Goal: Use online tool/utility: Utilize a website feature to perform a specific function

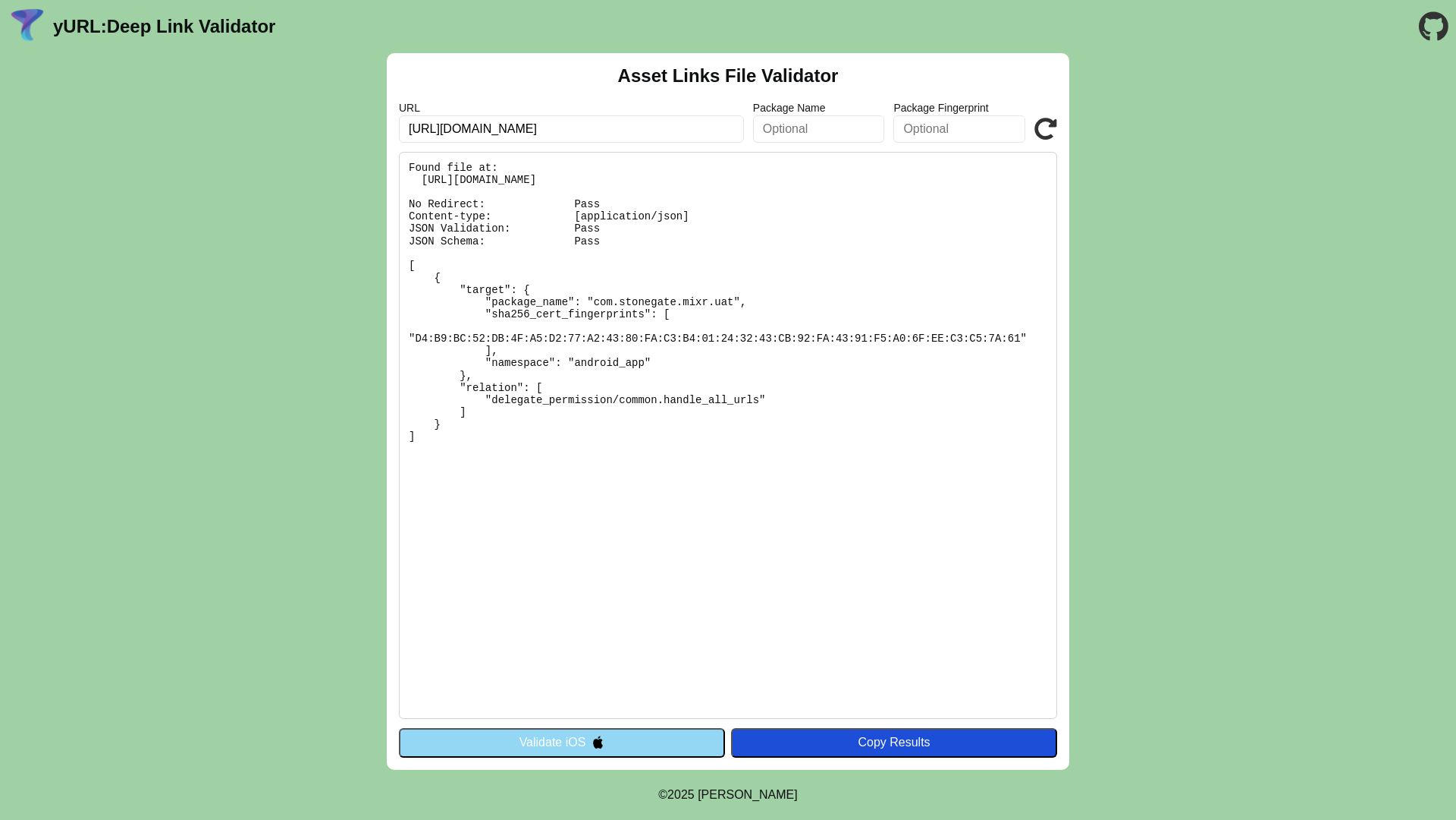
click at [514, 138] on input "[URL][DOMAIN_NAME]" at bounding box center [571, 129] width 345 height 27
paste input "text"
click at [520, 137] on input "https://sg589.preprod.stagedev2.com/resetpassword?code=765585" at bounding box center [571, 129] width 345 height 27
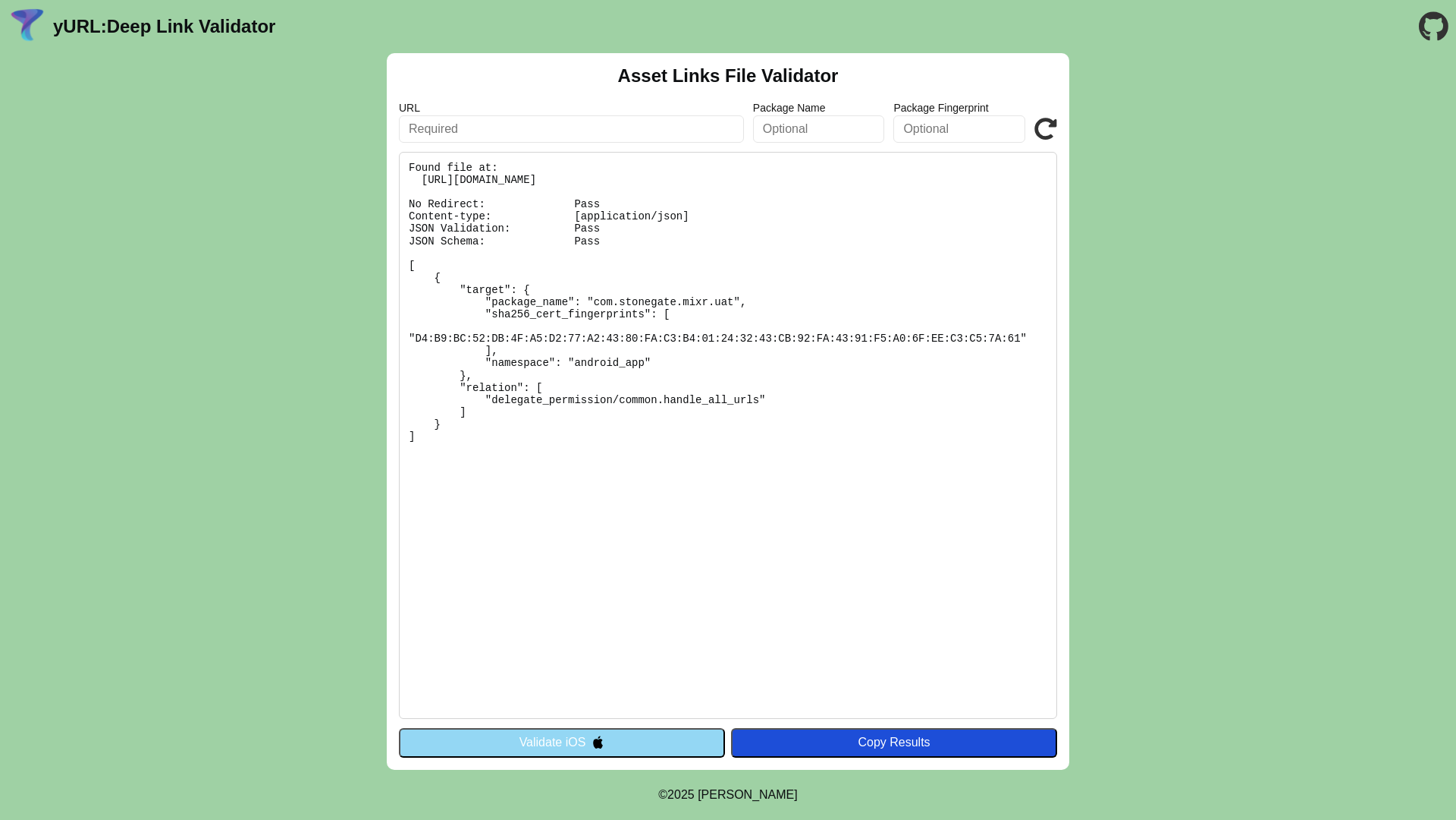
paste input "https://sg589.preprod.stagedev2.com/resetpassword?code=765585"
type input "https://sg589.preprod.stagedev2.com/resetpassword?code=765585"
click at [1035, 125] on icon at bounding box center [1046, 129] width 23 height 23
click at [1042, 128] on icon at bounding box center [1046, 129] width 23 height 23
drag, startPoint x: 0, startPoint y: 0, endPoint x: 783, endPoint y: 417, distance: 887.1
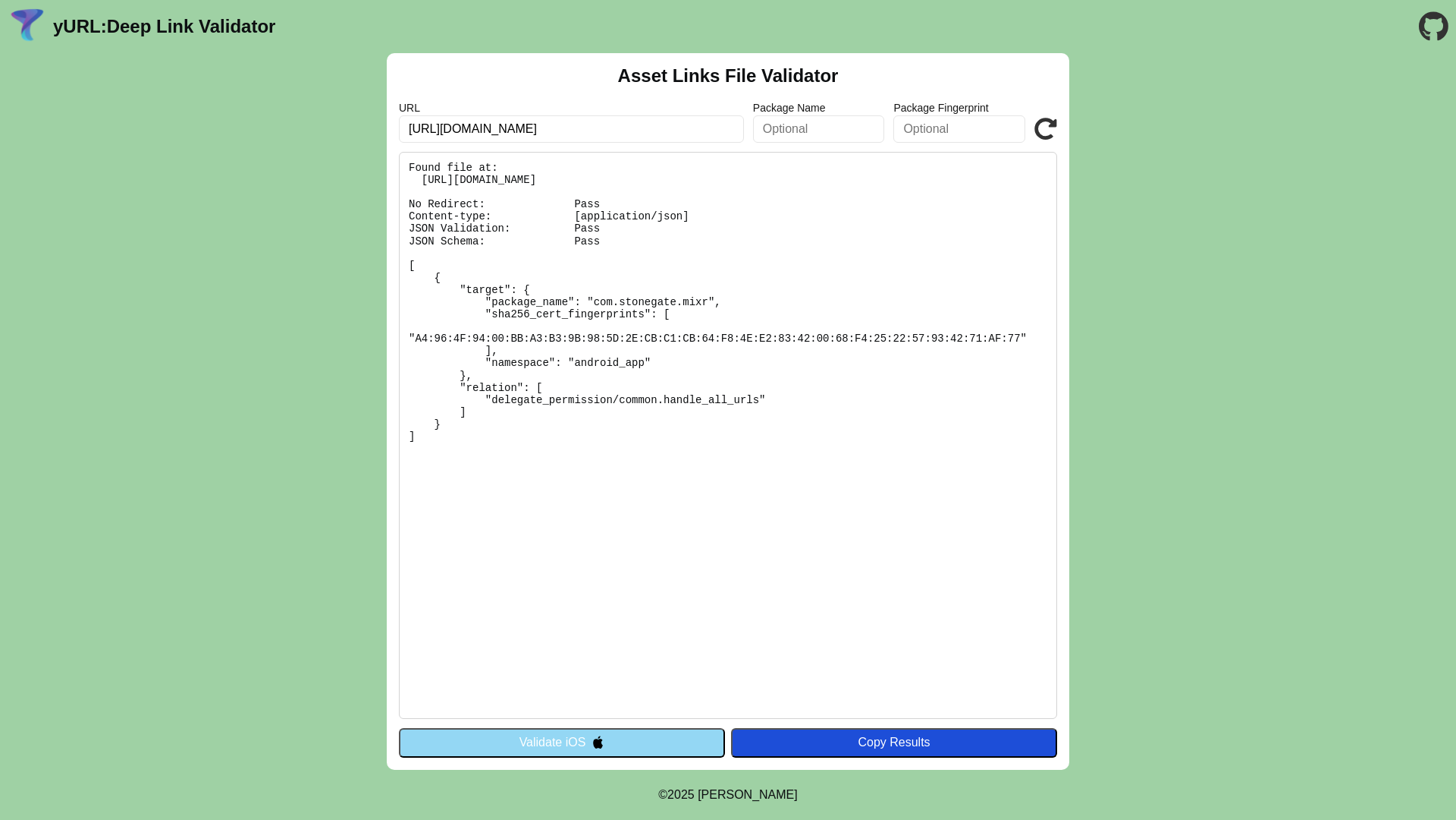
click at [783, 417] on pre "Found file at: [URL][DOMAIN_NAME] No Redirect: Pass Content-type: [application/…" at bounding box center [728, 435] width 659 height 567
drag, startPoint x: 423, startPoint y: 443, endPoint x: 404, endPoint y: 172, distance: 271.7
click at [404, 172] on pre "Found file at: [URL][DOMAIN_NAME] No Redirect: Pass Content-type: [application/…" at bounding box center [728, 435] width 659 height 567
copy pre "Found file at: [URL][DOMAIN_NAME] No Redirect: Pass Content-type: [application/…"
click at [534, 135] on input "[URL][DOMAIN_NAME]" at bounding box center [571, 129] width 345 height 27
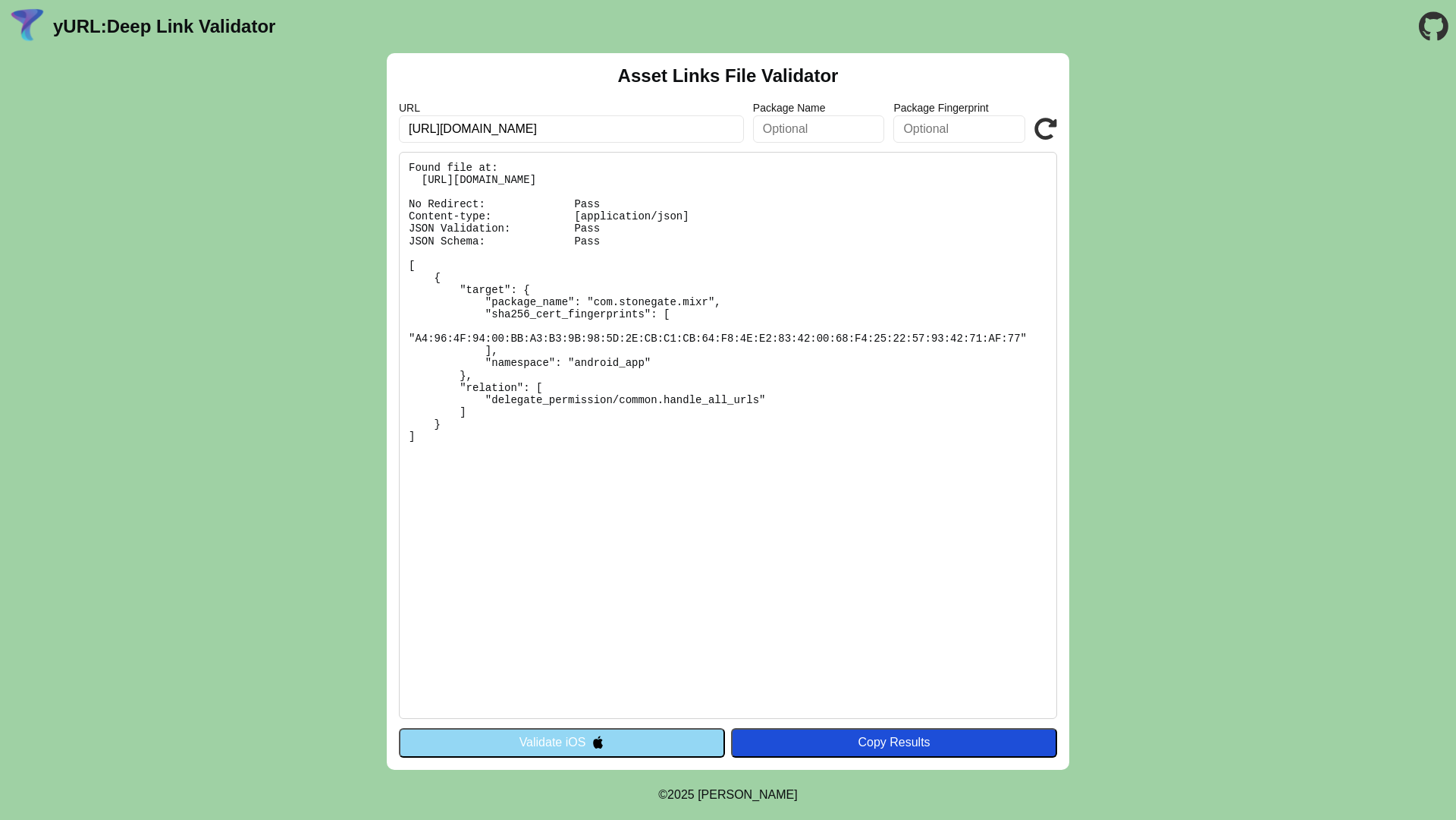
click at [534, 135] on input "[URL][DOMAIN_NAME]" at bounding box center [571, 129] width 345 height 27
paste input "resetpassword?code=765585"
type input "[URL][DOMAIN_NAME]"
click at [1039, 131] on icon at bounding box center [1046, 129] width 23 height 23
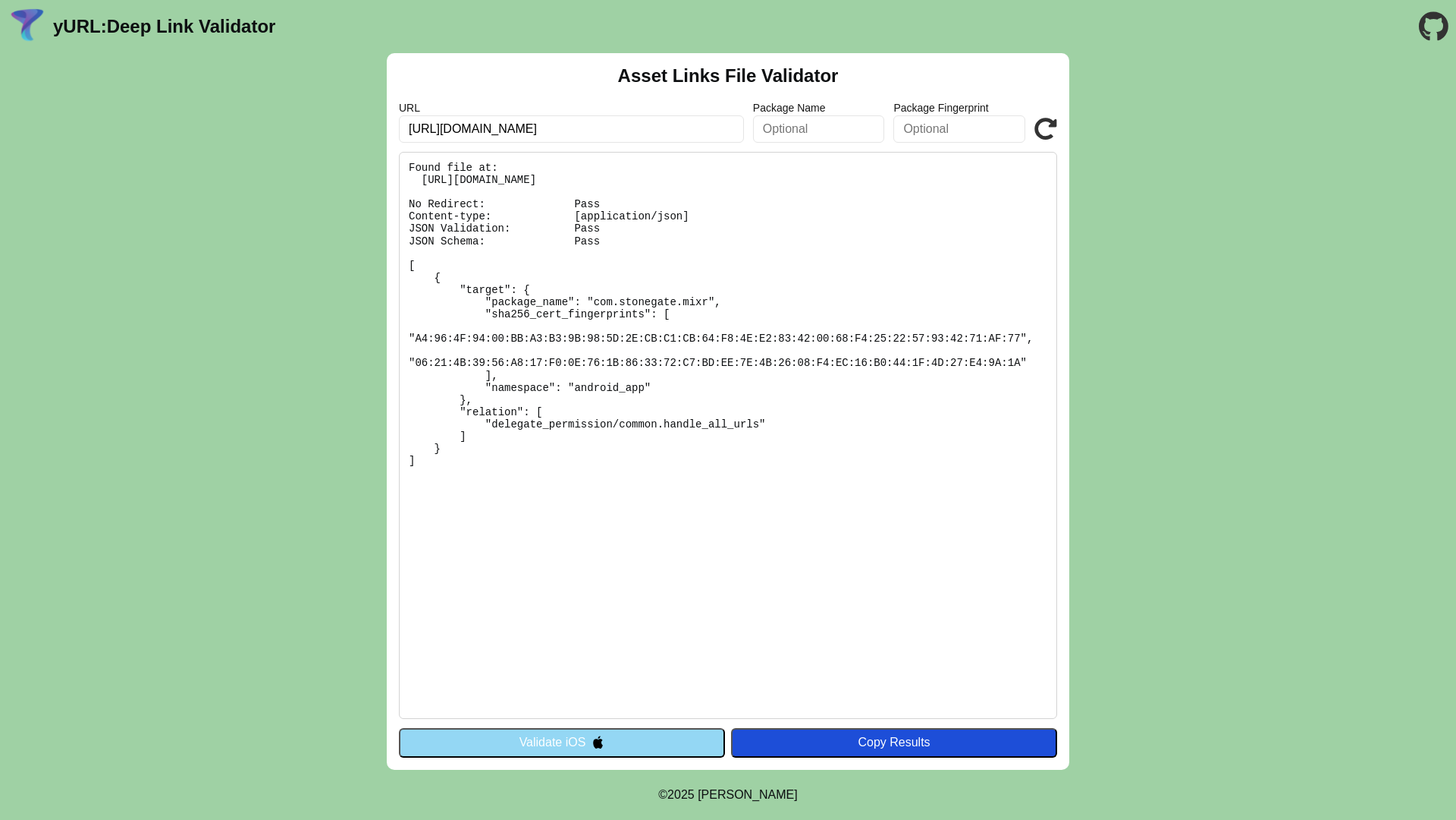
click at [703, 126] on input "[URL][DOMAIN_NAME]" at bounding box center [571, 129] width 345 height 27
click at [772, 457] on pre "Found file at: [URL][DOMAIN_NAME] No Redirect: Pass Content-type: [application/…" at bounding box center [728, 435] width 659 height 567
drag, startPoint x: 418, startPoint y: 462, endPoint x: 394, endPoint y: 164, distance: 299.0
click at [394, 163] on div "Asset Links File Validator URL [URL][DOMAIN_NAME] Package Name Package Fingerpr…" at bounding box center [728, 411] width 683 height 717
click at [506, 128] on input "[URL][DOMAIN_NAME]" at bounding box center [571, 129] width 345 height 27
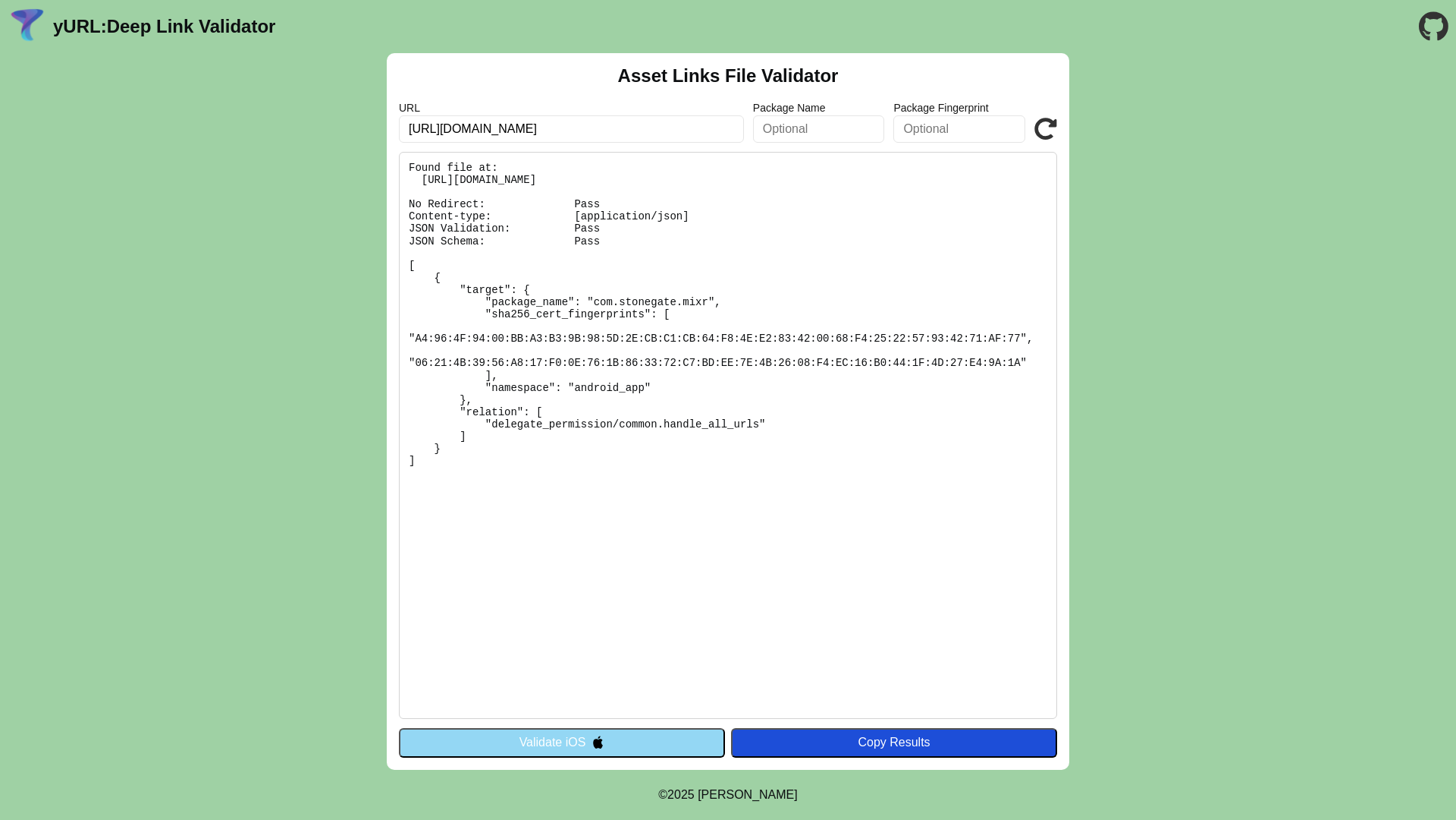
click at [506, 128] on input "[URL][DOMAIN_NAME]" at bounding box center [571, 129] width 345 height 27
click at [772, 344] on pre "Found file at: https://www.mixr.co.uk/.well-known/assetlinks.json No Redirect: …" at bounding box center [728, 435] width 659 height 567
drag, startPoint x: 465, startPoint y: 492, endPoint x: 406, endPoint y: 162, distance: 335.2
click at [406, 162] on pre "Found file at: https://www.mixr.co.uk/.well-known/assetlinks.json No Redirect: …" at bounding box center [728, 435] width 659 height 567
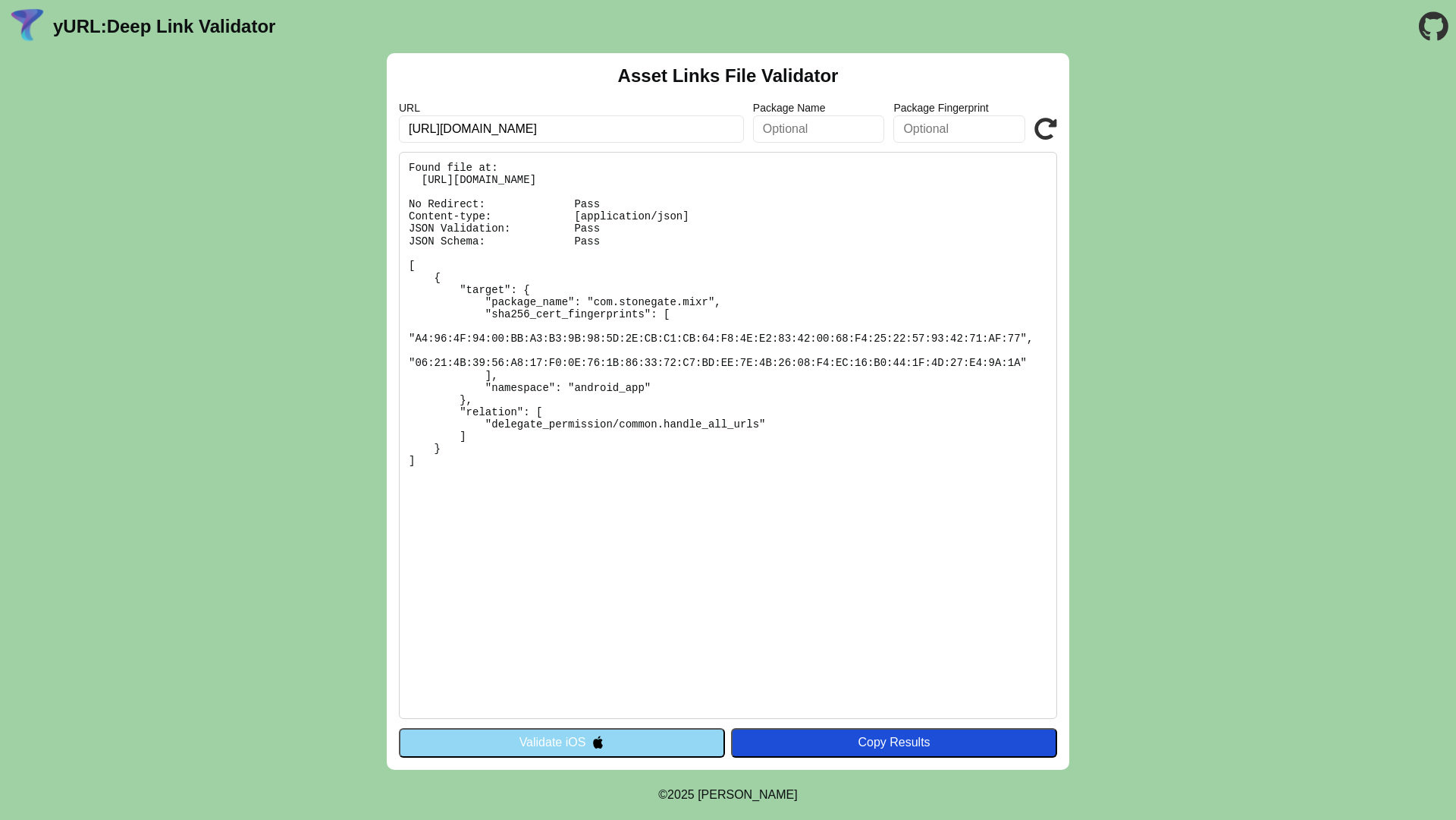
copy pre "Found file at: https://www.mixr.co.uk/.well-known/assetlinks.json No Redirect: …"
click at [555, 357] on pre "Found file at: https://www.mixr.co.uk/.well-known/assetlinks.json No Redirect: …" at bounding box center [728, 435] width 659 height 567
